Goal: Information Seeking & Learning: Learn about a topic

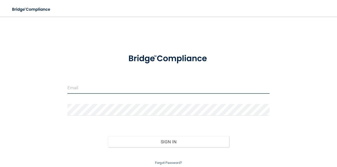
click at [90, 86] on input "email" at bounding box center [168, 88] width 203 height 12
type input "[EMAIL_ADDRESS][DOMAIN_NAME]"
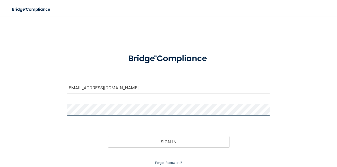
click at [108, 136] on button "Sign In" at bounding box center [168, 141] width 121 height 11
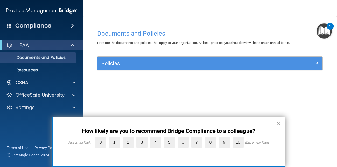
click at [280, 124] on button "×" at bounding box center [278, 123] width 5 height 8
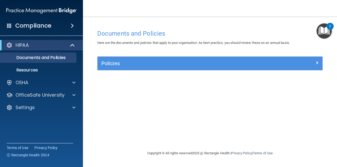
click at [323, 32] on img "Open Resource Center, 2 new notifications" at bounding box center [324, 30] width 15 height 15
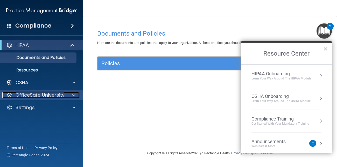
click at [74, 95] on span at bounding box center [73, 95] width 3 height 6
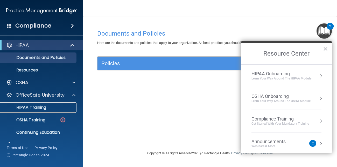
click at [52, 111] on link "HIPAA Training" at bounding box center [36, 107] width 82 height 10
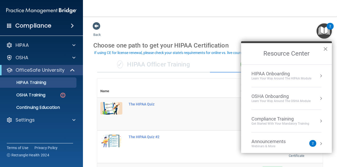
click at [325, 47] on button "×" at bounding box center [325, 49] width 5 height 8
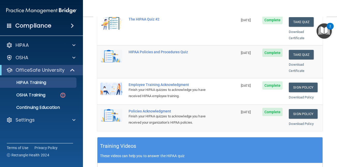
scroll to position [123, 0]
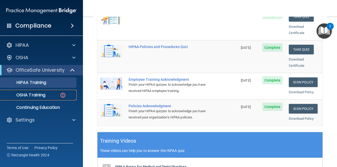
click at [23, 98] on link "OSHA Training" at bounding box center [36, 95] width 82 height 10
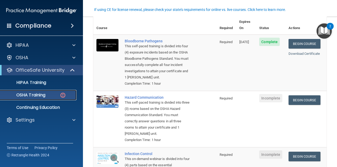
scroll to position [46, 0]
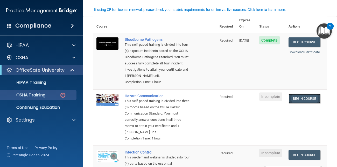
click at [314, 95] on link "Begin Course" at bounding box center [305, 99] width 32 height 10
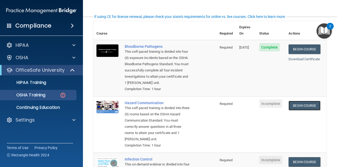
scroll to position [38, 0]
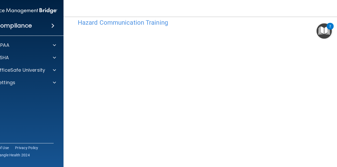
scroll to position [13, 0]
click at [226, 6] on nav "Toggle navigation Emma Storm stormemma98@yahoo.com Manage My Enterprise Glass F…" at bounding box center [210, 8] width 293 height 17
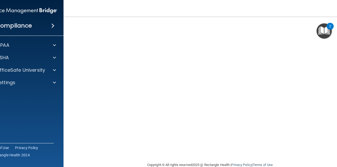
scroll to position [67, 0]
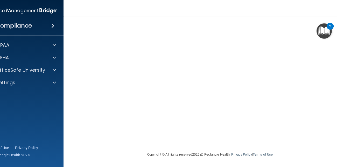
click at [329, 31] on div "2" at bounding box center [330, 29] width 2 height 7
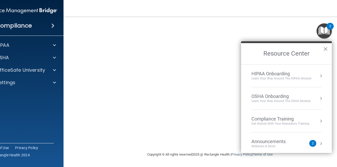
click at [302, 100] on div "Learn your way around the OSHA module" at bounding box center [281, 101] width 59 height 4
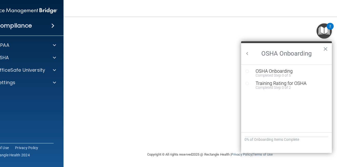
scroll to position [0, 0]
click at [324, 47] on button "×" at bounding box center [325, 49] width 5 height 8
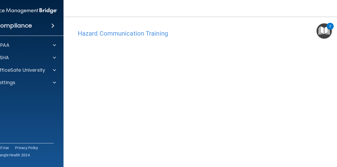
scroll to position [28, 0]
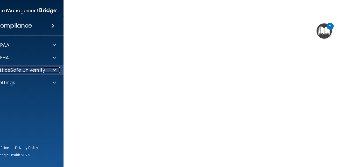
click at [37, 71] on p "OfficeSafe University" at bounding box center [20, 70] width 49 height 6
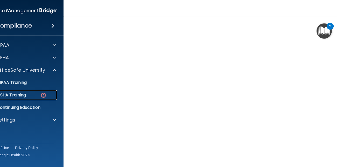
click at [26, 91] on link "OSHA Training" at bounding box center [16, 95] width 82 height 10
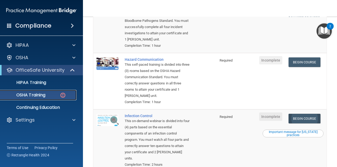
scroll to position [87, 0]
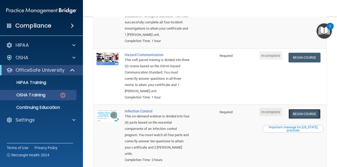
click at [314, 109] on link "Begin Course" at bounding box center [305, 114] width 32 height 10
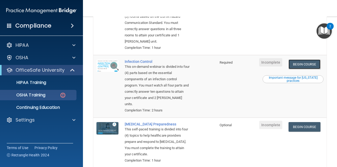
scroll to position [138, 0]
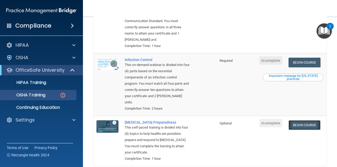
click at [312, 120] on link "Begin Course" at bounding box center [305, 125] width 32 height 10
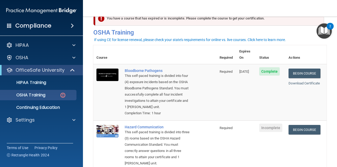
scroll to position [14, 0]
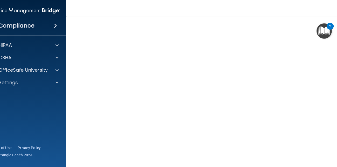
scroll to position [32, 0]
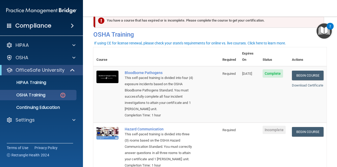
scroll to position [17, 0]
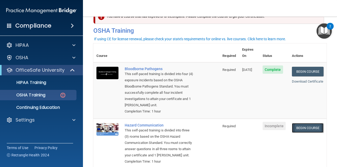
click at [319, 124] on link "Begin Course" at bounding box center [308, 128] width 32 height 10
click at [325, 119] on td "Begin Course Download Certificate" at bounding box center [308, 144] width 38 height 50
click at [316, 123] on link "Begin Course" at bounding box center [308, 128] width 32 height 10
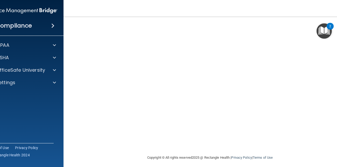
scroll to position [67, 0]
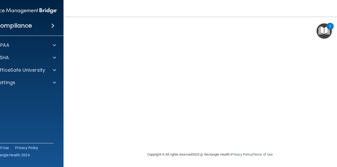
click at [319, 145] on div "Hazard Communication Training This course doesn’t expire until . Are you sure y…" at bounding box center [210, 55] width 272 height 191
click at [322, 161] on footer "Copyright © All rights reserved 2025 @ Rectangle Health | Privacy Policy | Term…" at bounding box center [210, 154] width 272 height 16
click at [323, 161] on footer "Copyright © All rights reserved 2025 @ Rectangle Health | Privacy Policy | Term…" at bounding box center [210, 154] width 272 height 16
click at [319, 27] on img "Open Resource Center, 2 new notifications" at bounding box center [324, 30] width 15 height 15
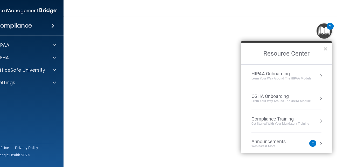
click at [324, 50] on button "×" at bounding box center [325, 49] width 5 height 8
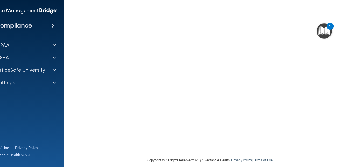
scroll to position [28, 0]
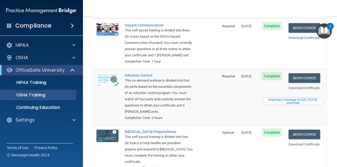
scroll to position [83, 0]
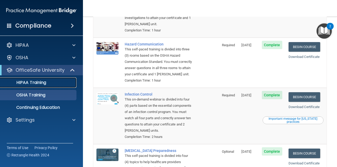
click at [40, 81] on p "HIPAA Training" at bounding box center [24, 82] width 43 height 5
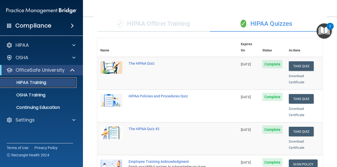
scroll to position [23, 0]
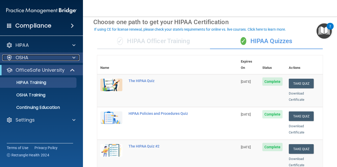
click at [73, 58] on span at bounding box center [73, 57] width 3 height 6
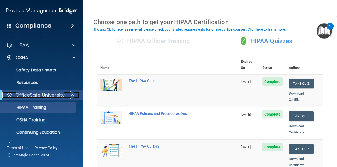
click at [71, 94] on span at bounding box center [73, 95] width 4 height 6
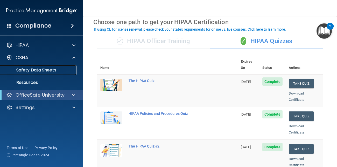
click at [53, 68] on p "Safety Data Sheets" at bounding box center [38, 69] width 71 height 5
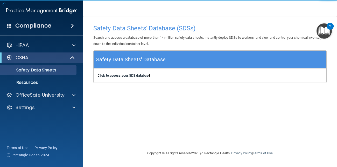
click at [130, 76] on b "Click to access your SDS database" at bounding box center [124, 75] width 53 height 4
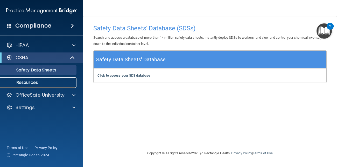
click at [43, 83] on p "Resources" at bounding box center [38, 82] width 71 height 5
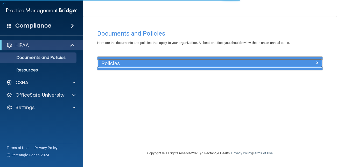
click at [316, 63] on span at bounding box center [317, 62] width 3 height 6
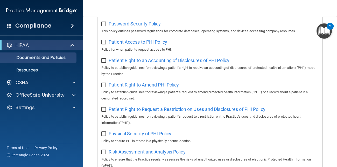
scroll to position [255, 0]
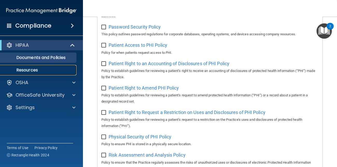
click at [38, 71] on p "Resources" at bounding box center [38, 69] width 71 height 5
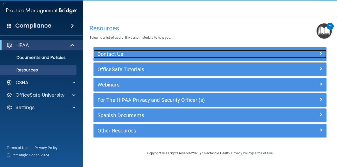
click at [321, 54] on span at bounding box center [320, 53] width 3 height 6
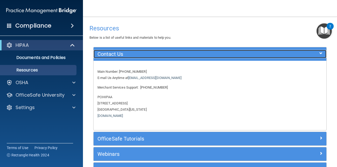
click at [321, 54] on span at bounding box center [320, 53] width 3 height 6
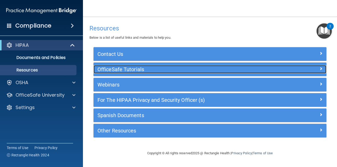
click at [324, 68] on div at bounding box center [297, 68] width 58 height 6
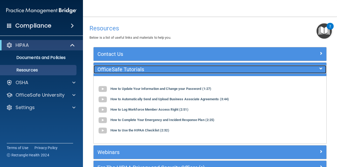
click at [323, 68] on div at bounding box center [297, 68] width 58 height 6
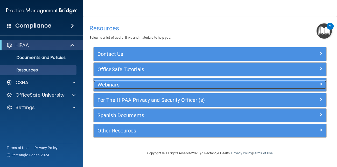
click at [321, 84] on span at bounding box center [320, 84] width 3 height 6
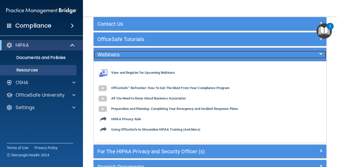
click at [321, 56] on span at bounding box center [320, 54] width 3 height 6
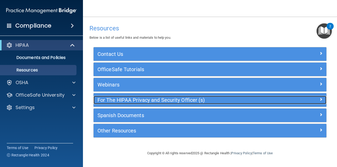
click at [319, 101] on span at bounding box center [320, 99] width 3 height 6
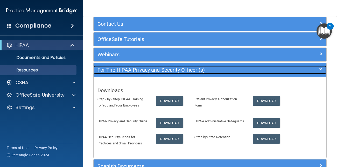
scroll to position [34, 0]
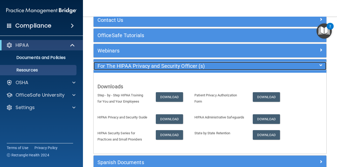
click at [322, 66] on span at bounding box center [320, 65] width 3 height 6
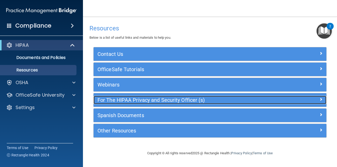
scroll to position [0, 0]
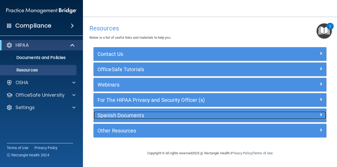
click at [320, 116] on span at bounding box center [320, 114] width 3 height 6
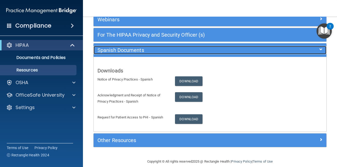
scroll to position [72, 0]
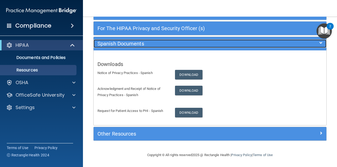
click at [323, 44] on div at bounding box center [297, 42] width 58 height 6
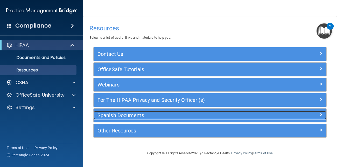
scroll to position [0, 0]
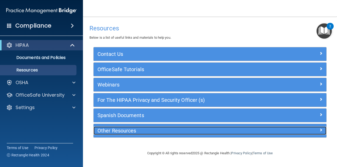
click at [321, 130] on span at bounding box center [320, 130] width 3 height 6
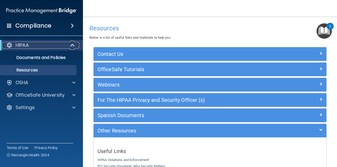
click at [72, 46] on span at bounding box center [73, 45] width 4 height 6
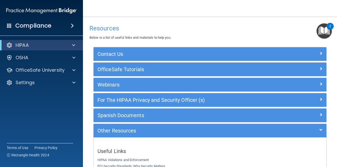
click at [326, 34] on img "Open Resource Center, 2 new notifications" at bounding box center [324, 30] width 15 height 15
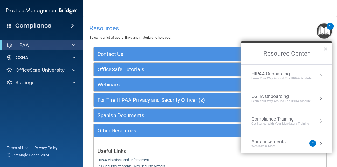
click at [324, 75] on ol "HIPAA Onboarding Learn Your Way around the HIPAA module OSHA Onboarding Learn y…" at bounding box center [286, 108] width 91 height 89
click at [320, 76] on button "Resource Center" at bounding box center [320, 75] width 5 height 5
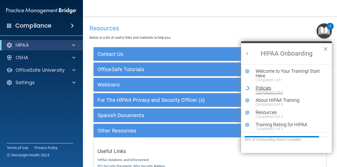
click at [261, 88] on div "Policies" at bounding box center [291, 88] width 70 height 5
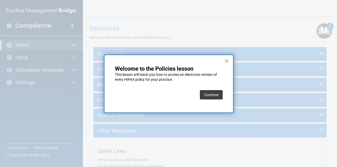
click at [212, 92] on button "Continue" at bounding box center [211, 94] width 23 height 9
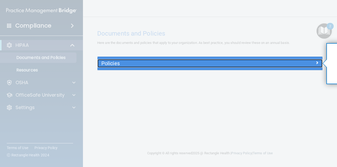
click at [319, 64] on div at bounding box center [294, 62] width 56 height 6
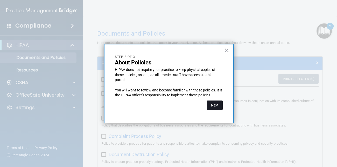
click at [219, 103] on button "Next" at bounding box center [215, 104] width 16 height 9
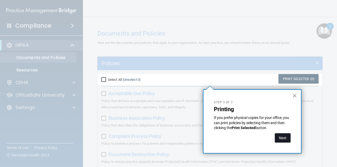
click at [285, 139] on button "Next" at bounding box center [283, 137] width 16 height 9
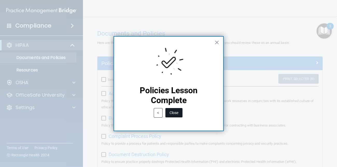
click at [178, 114] on button "Close" at bounding box center [173, 112] width 17 height 9
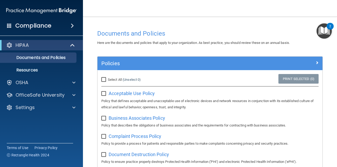
click at [335, 33] on main "Documents and Policies Here are the documents and policies that apply to your o…" at bounding box center [210, 92] width 254 height 150
click at [324, 32] on img "Open Resource Center, 2 new notifications" at bounding box center [324, 30] width 15 height 15
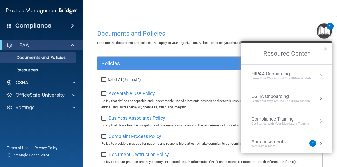
click at [320, 75] on button "Resource Center" at bounding box center [320, 75] width 5 height 5
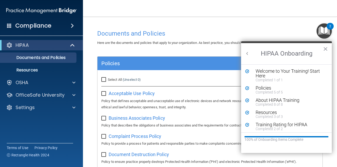
click at [245, 51] on button "Back to Resource Center Home" at bounding box center [247, 53] width 5 height 5
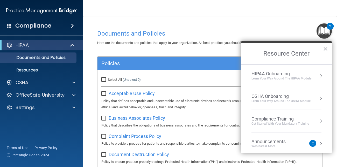
click at [321, 98] on button "Resource Center" at bounding box center [320, 98] width 5 height 5
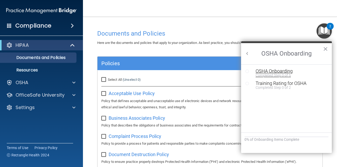
click at [281, 71] on div "OSHA Onboarding" at bounding box center [291, 71] width 70 height 5
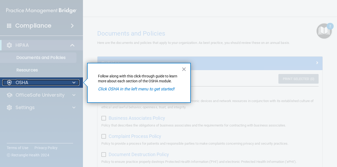
click at [74, 83] on span at bounding box center [73, 82] width 3 height 6
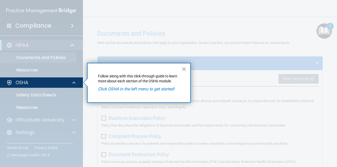
click at [107, 88] on em "Click OSHA in the left menu to get started!" at bounding box center [136, 88] width 76 height 5
click at [182, 67] on button "×" at bounding box center [184, 69] width 5 height 8
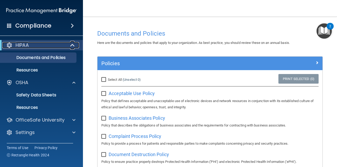
click at [72, 44] on span at bounding box center [73, 45] width 4 height 6
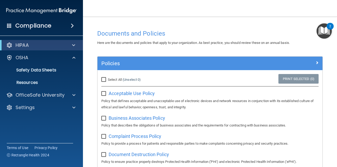
click at [325, 36] on img "Open Resource Center, 2 new notifications" at bounding box center [324, 30] width 15 height 15
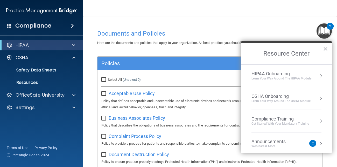
click at [323, 96] on button "Resource Center" at bounding box center [320, 98] width 5 height 5
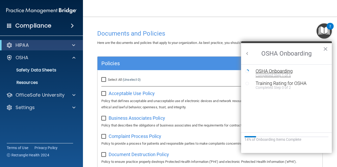
click at [282, 73] on div "Completed Step 1 of 5" at bounding box center [291, 75] width 70 height 4
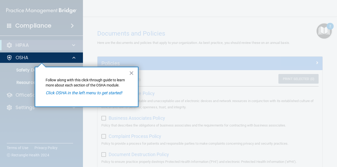
click at [134, 74] on div "× Follow along with this click-through guide to learn more about each section o…" at bounding box center [87, 87] width 104 height 40
click at [128, 72] on div "× Follow along with this click-through guide to learn more about each section o…" at bounding box center [87, 87] width 104 height 40
click at [131, 72] on button "×" at bounding box center [131, 73] width 5 height 8
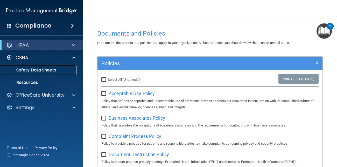
click at [31, 71] on p "Safety Data Sheets" at bounding box center [38, 69] width 71 height 5
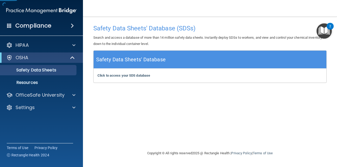
click at [331, 35] on img "Open Resource Center, 2 new notifications" at bounding box center [324, 30] width 15 height 15
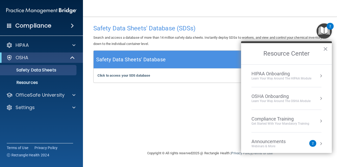
click at [307, 102] on li "OSHA Onboarding Learn your way around the OSHA module" at bounding box center [287, 98] width 70 height 23
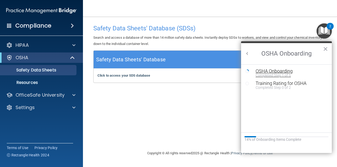
click at [282, 73] on div "Completed Step 1 of 5" at bounding box center [291, 75] width 70 height 4
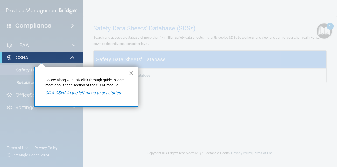
click at [133, 70] on button "×" at bounding box center [131, 73] width 5 height 8
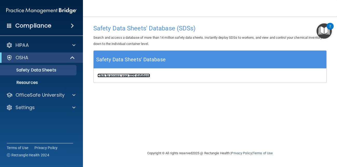
click at [121, 77] on b "Click to access your SDS database" at bounding box center [124, 75] width 53 height 4
click at [323, 33] on img "Open Resource Center, 2 new notifications" at bounding box center [324, 30] width 15 height 15
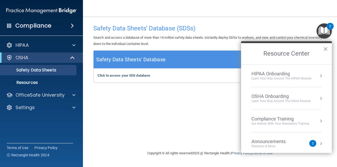
click at [320, 98] on button "Resource Center" at bounding box center [320, 98] width 5 height 5
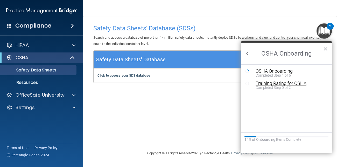
click at [277, 82] on div "Training Rating for OSHA" at bounding box center [291, 83] width 70 height 5
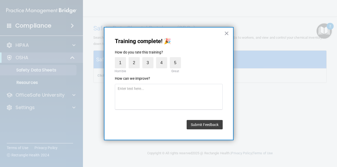
click at [168, 63] on span "4" at bounding box center [163, 62] width 14 height 11
click at [163, 63] on label "4" at bounding box center [161, 62] width 11 height 11
click at [150, 58] on input "4" at bounding box center [150, 58] width 0 height 0
click at [198, 127] on button "Submit Feedback" at bounding box center [205, 124] width 36 height 9
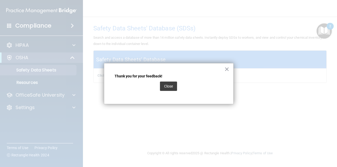
click at [172, 85] on button "Close" at bounding box center [168, 85] width 17 height 9
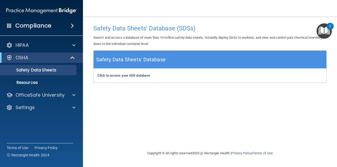
click at [325, 30] on img "Open Resource Center, 2 new notifications" at bounding box center [324, 30] width 15 height 15
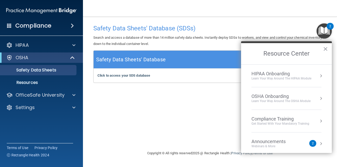
click at [305, 100] on div "Learn your way around the OSHA module" at bounding box center [281, 101] width 59 height 4
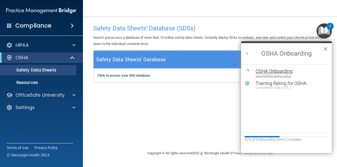
click at [283, 69] on div "OSHA Onboarding" at bounding box center [291, 71] width 70 height 5
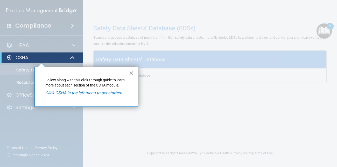
click at [133, 73] on button "×" at bounding box center [131, 73] width 5 height 8
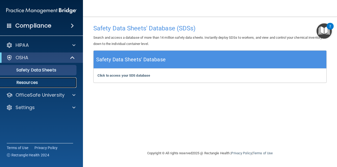
click at [63, 83] on p "Resources" at bounding box center [38, 82] width 71 height 5
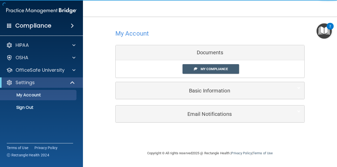
click at [329, 29] on div "2" at bounding box center [330, 29] width 2 height 7
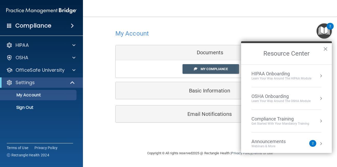
click at [321, 100] on button "Resource Center" at bounding box center [320, 98] width 5 height 5
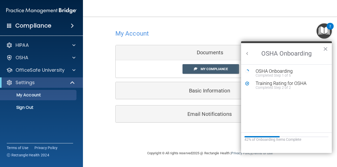
click at [247, 55] on button "Back to Resource Center Home" at bounding box center [247, 53] width 5 height 5
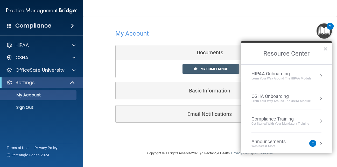
click at [285, 119] on div "Compliance Training" at bounding box center [281, 119] width 58 height 6
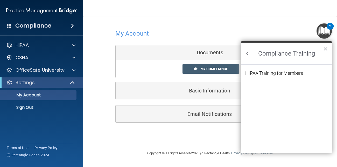
click at [281, 72] on div "HIPAA Training for Members" at bounding box center [274, 73] width 58 height 5
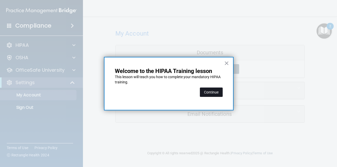
click at [218, 91] on button "Continue" at bounding box center [211, 91] width 23 height 9
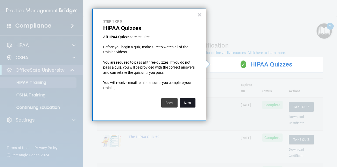
click at [190, 103] on button "Next" at bounding box center [188, 102] width 16 height 9
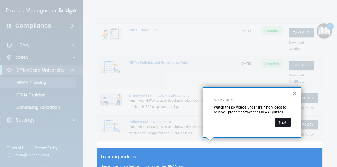
click at [286, 122] on button "Next" at bounding box center [283, 121] width 16 height 9
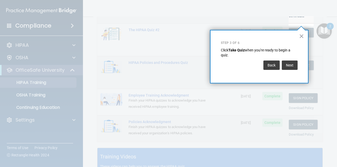
scroll to position [79, 0]
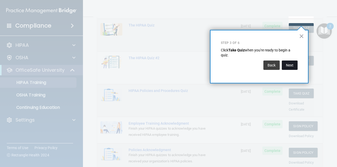
click at [292, 64] on button "Next" at bounding box center [290, 64] width 16 height 9
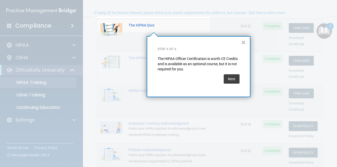
scroll to position [40, 0]
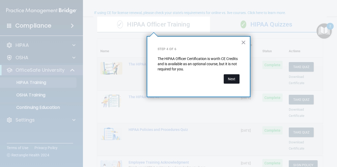
click at [226, 74] on button "Next" at bounding box center [232, 78] width 16 height 9
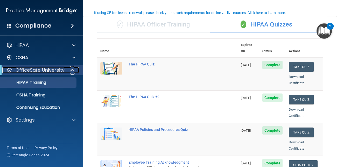
click at [73, 71] on span at bounding box center [73, 70] width 4 height 6
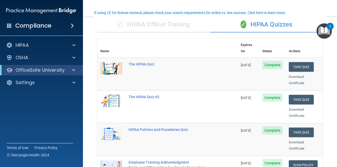
click at [321, 33] on img "Open Resource Center, 2 new notifications" at bounding box center [324, 30] width 15 height 15
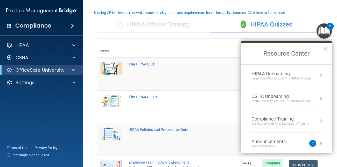
click at [321, 119] on button "Resource Center" at bounding box center [320, 120] width 5 height 5
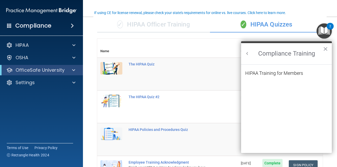
scroll to position [0, 0]
click at [245, 53] on button "Back to Resource Center Home" at bounding box center [247, 53] width 5 height 5
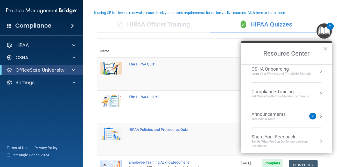
scroll to position [29, 0]
click at [321, 113] on button "Resource Center" at bounding box center [320, 114] width 5 height 5
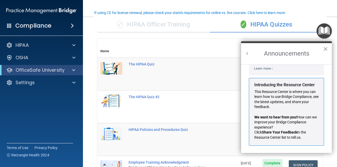
scroll to position [0, 0]
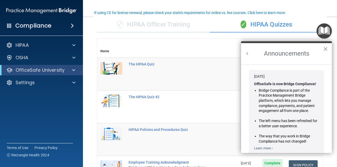
click at [246, 51] on button "Back to Resource Center Home" at bounding box center [247, 53] width 5 height 5
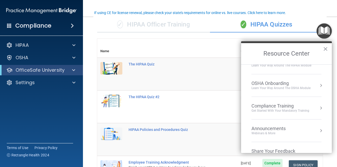
scroll to position [9, 0]
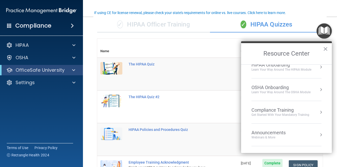
click at [320, 89] on button "Resource Center" at bounding box center [320, 89] width 5 height 5
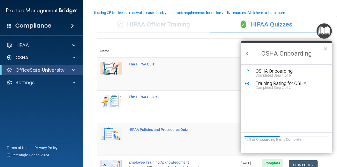
scroll to position [0, 0]
click at [276, 70] on div "OSHA Onboarding" at bounding box center [291, 71] width 70 height 5
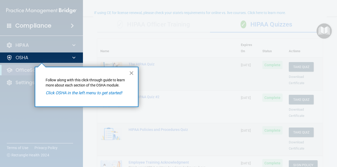
click at [131, 72] on button "×" at bounding box center [131, 73] width 5 height 8
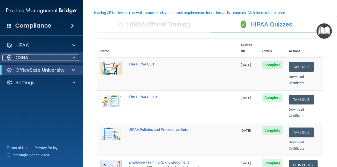
click at [75, 58] on span at bounding box center [73, 57] width 3 height 6
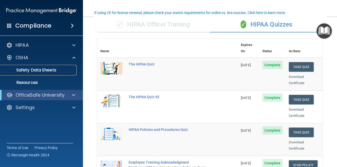
click at [68, 68] on p "Safety Data Sheets" at bounding box center [38, 69] width 71 height 5
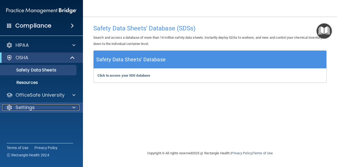
click at [46, 109] on div "Settings" at bounding box center [34, 107] width 64 height 6
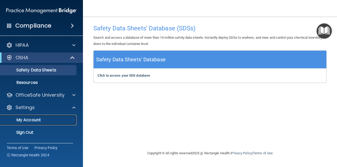
click at [36, 121] on p "My Account" at bounding box center [38, 119] width 71 height 5
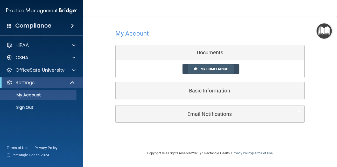
click at [194, 69] on span at bounding box center [195, 68] width 3 height 3
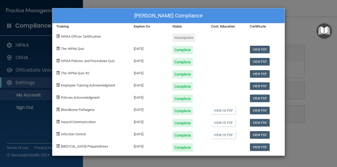
click at [324, 82] on div "[PERSON_NAME] Compliance Training Expires On Status Cont. Education Certificate…" at bounding box center [168, 83] width 337 height 167
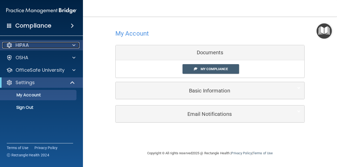
click at [75, 44] on span at bounding box center [73, 45] width 3 height 6
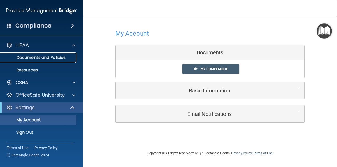
click at [61, 58] on p "Documents and Policies" at bounding box center [38, 57] width 71 height 5
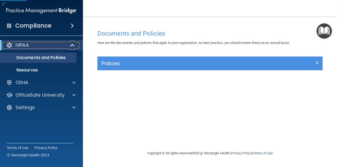
click at [71, 44] on span at bounding box center [73, 45] width 4 height 6
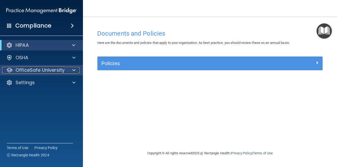
click at [75, 70] on span at bounding box center [73, 70] width 3 height 6
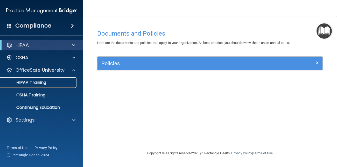
click at [58, 84] on div "HIPAA Training" at bounding box center [38, 82] width 71 height 5
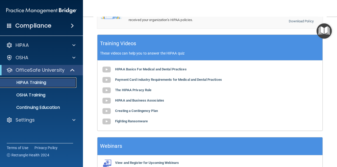
scroll to position [241, 0]
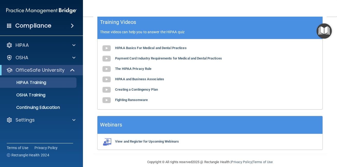
click at [325, 30] on img "Open Resource Center" at bounding box center [324, 30] width 15 height 15
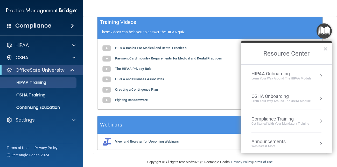
click at [292, 75] on div "HIPAA Onboarding" at bounding box center [282, 74] width 60 height 6
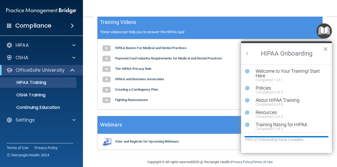
scroll to position [0, 0]
click at [293, 75] on div "Welcome to Your Training! Start Here" at bounding box center [291, 73] width 70 height 9
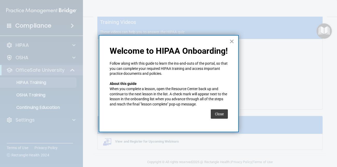
click at [230, 112] on div "× Welcome to HIPAA Onboarding! Follow along with this guide to learn the ins-an…" at bounding box center [169, 83] width 140 height 97
click at [227, 115] on div "× Welcome to HIPAA Onboarding! Follow along with this guide to learn the ins-an…" at bounding box center [169, 83] width 140 height 97
click at [226, 116] on button "Close" at bounding box center [219, 113] width 17 height 9
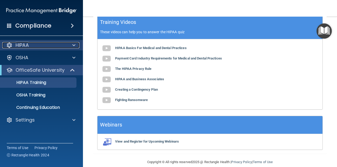
click at [38, 48] on div "HIPAA" at bounding box center [34, 45] width 64 height 6
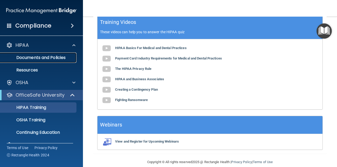
click at [32, 60] on p "Documents and Policies" at bounding box center [38, 57] width 71 height 5
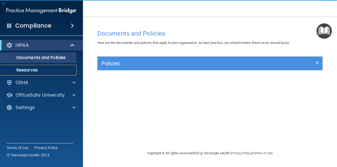
click at [25, 68] on p "Resources" at bounding box center [38, 69] width 71 height 5
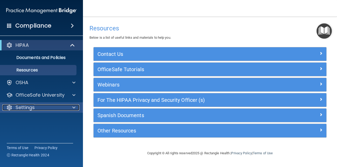
click at [31, 110] on p "Settings" at bounding box center [25, 107] width 19 height 6
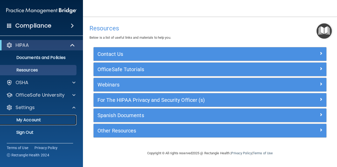
click at [32, 124] on link "My Account" at bounding box center [36, 120] width 82 height 10
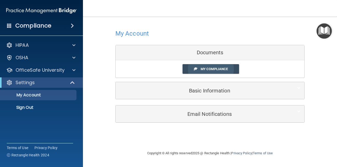
click at [192, 67] on link "My Compliance" at bounding box center [211, 69] width 57 height 10
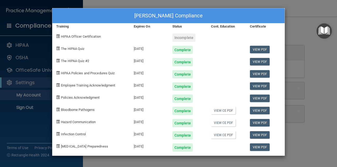
click at [61, 35] on span "HIPAA Officer Certification" at bounding box center [81, 36] width 40 height 4
click at [58, 34] on span at bounding box center [57, 35] width 3 height 3
click at [262, 37] on div at bounding box center [265, 36] width 39 height 12
click at [304, 19] on div "[PERSON_NAME] Compliance Training Expires On Status Cont. Education Certificate…" at bounding box center [168, 83] width 337 height 167
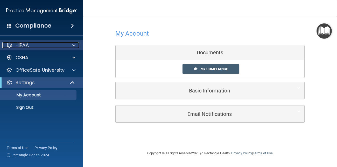
click at [49, 43] on div "HIPAA" at bounding box center [34, 45] width 64 height 6
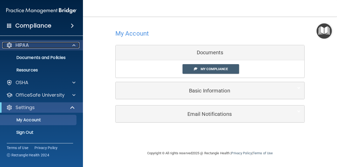
click at [49, 43] on div "HIPAA" at bounding box center [34, 45] width 64 height 6
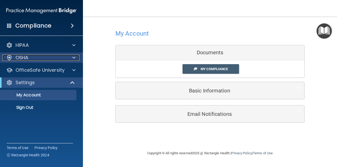
click at [54, 59] on div "OSHA" at bounding box center [34, 57] width 64 height 6
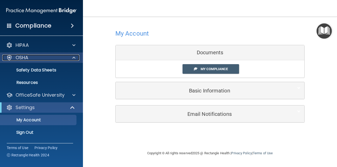
click at [54, 59] on div "OSHA" at bounding box center [34, 57] width 64 height 6
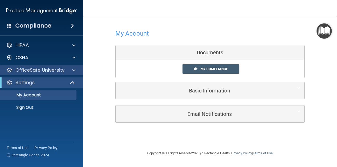
click at [56, 73] on div "OfficeSafe University" at bounding box center [41, 70] width 83 height 10
click at [62, 69] on p "OfficeSafe University" at bounding box center [40, 70] width 49 height 6
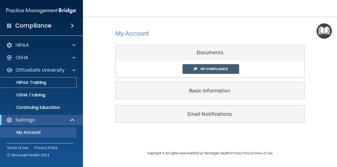
click at [53, 85] on link "HIPAA Training" at bounding box center [36, 82] width 82 height 10
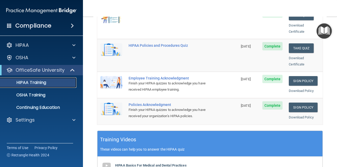
scroll to position [124, 0]
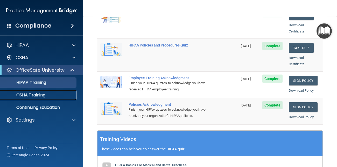
click at [60, 92] on div "OSHA Training" at bounding box center [38, 94] width 71 height 5
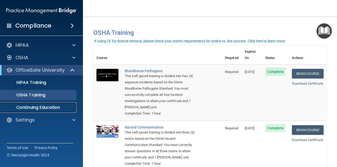
click at [41, 107] on p "Continuing Education" at bounding box center [38, 107] width 71 height 5
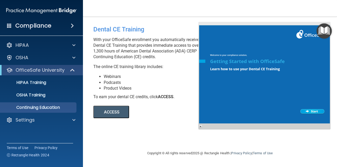
click at [106, 110] on button "ACCESS" at bounding box center [111, 112] width 36 height 12
click at [61, 91] on link "OSHA Training" at bounding box center [36, 95] width 82 height 10
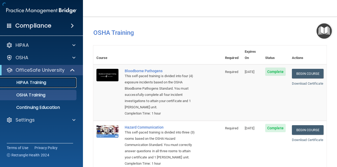
click at [62, 82] on div "HIPAA Training" at bounding box center [38, 82] width 71 height 5
